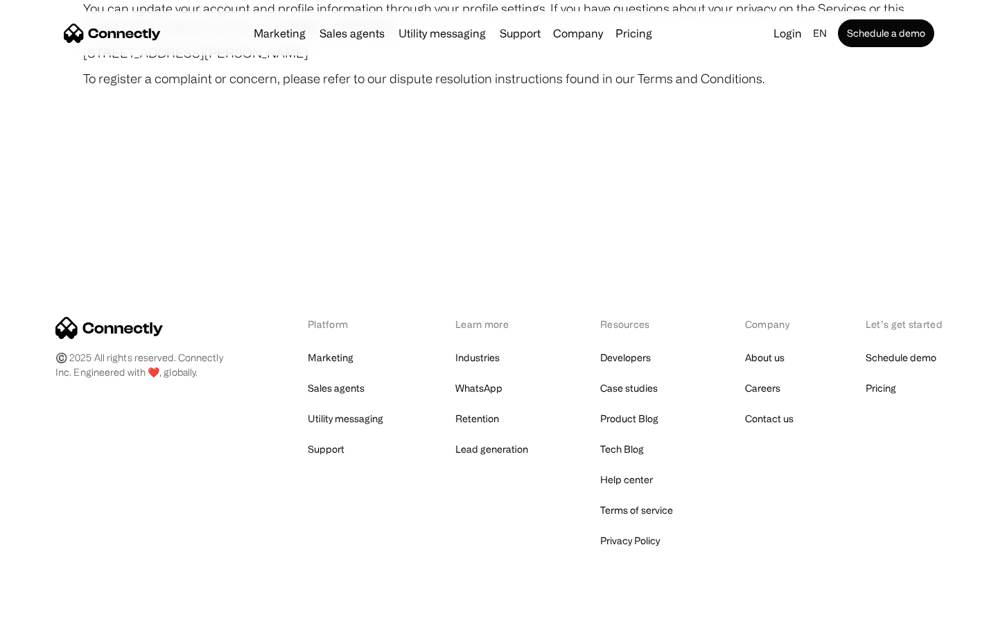
scroll to position [8072, 0]
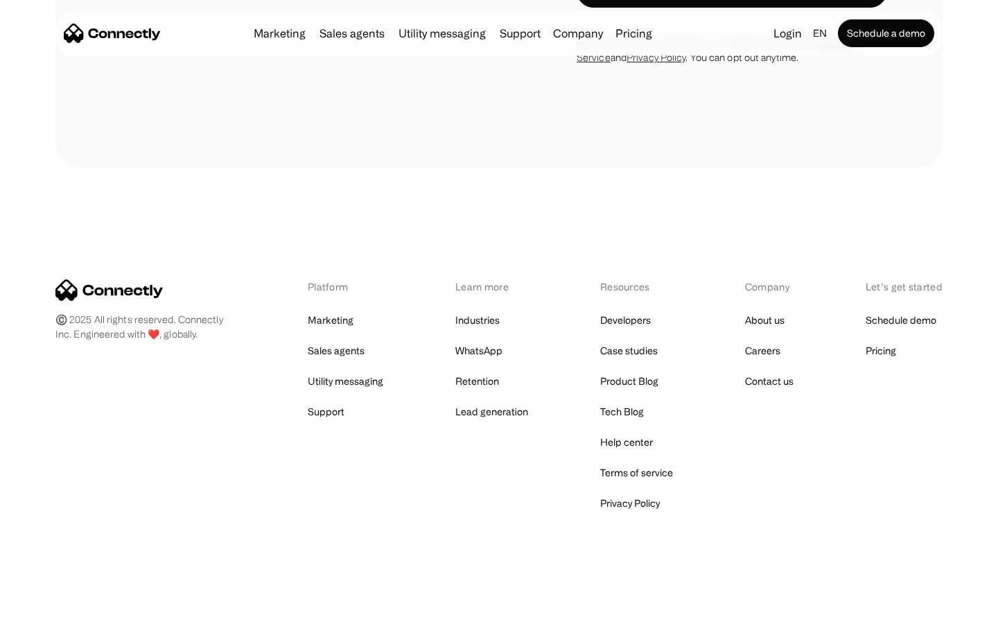
scroll to position [939, 0]
